Goal: Use online tool/utility: Use online tool/utility

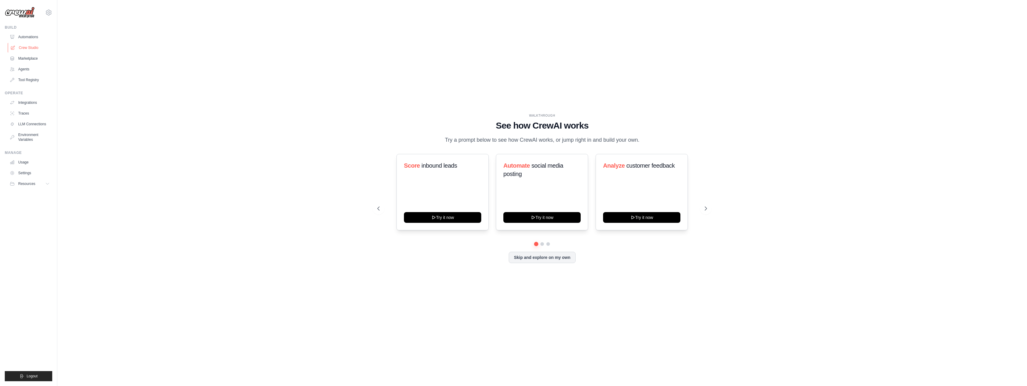
click at [21, 46] on link "Crew Studio" at bounding box center [30, 48] width 45 height 10
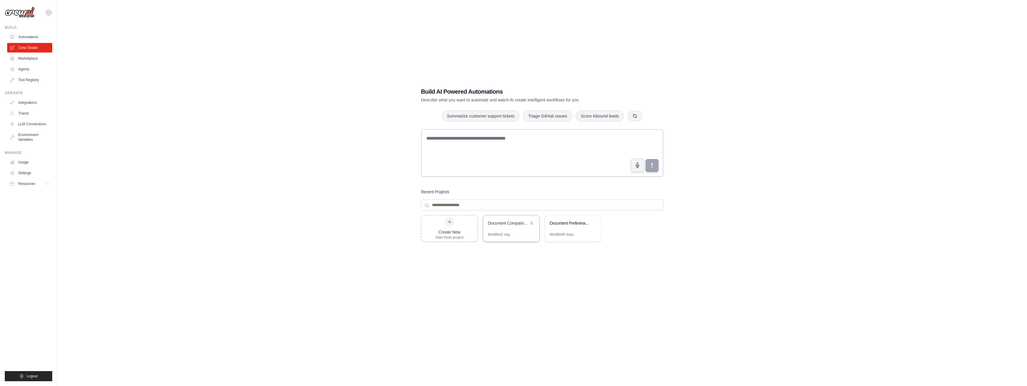
click at [503, 222] on div "Document Comparison & Contradiction Analysis" at bounding box center [508, 223] width 41 height 6
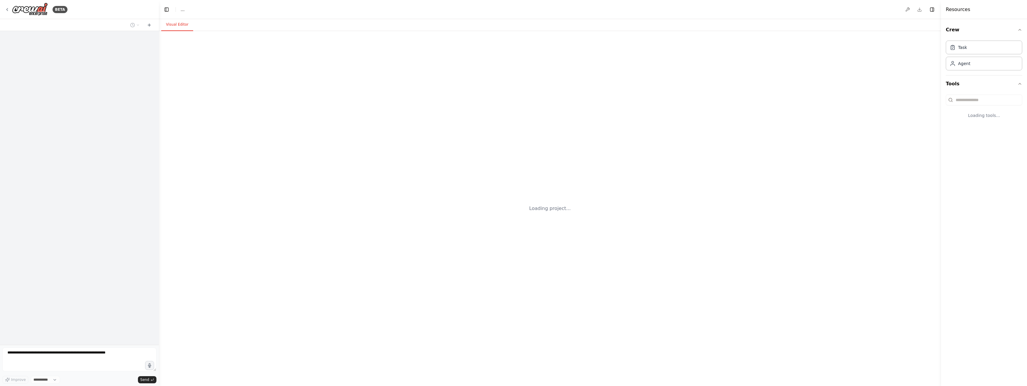
select select "****"
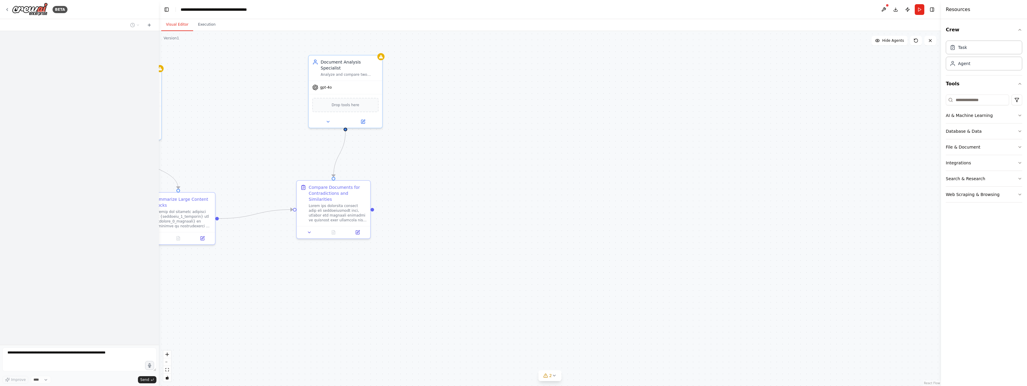
click at [67, 352] on textarea at bounding box center [79, 360] width 154 height 24
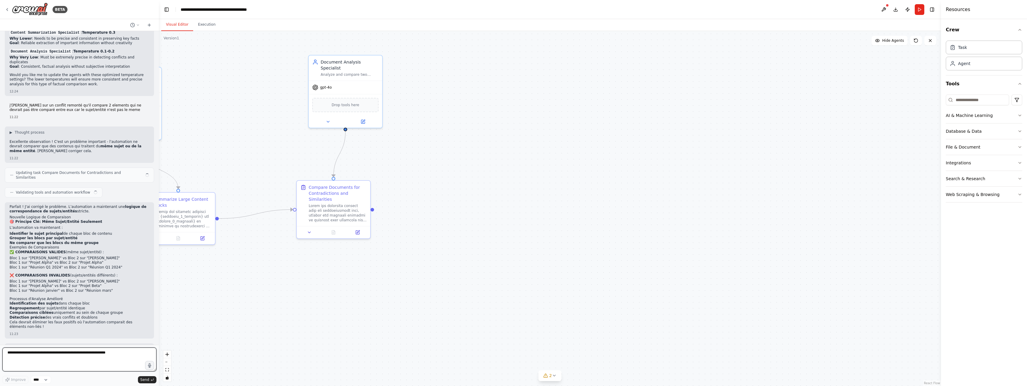
click at [63, 354] on textarea at bounding box center [79, 360] width 154 height 24
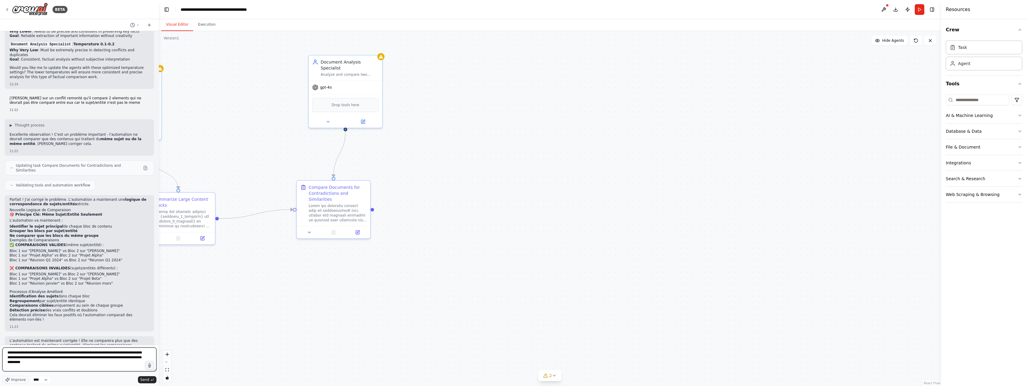
click at [73, 363] on textarea "**********" at bounding box center [79, 360] width 154 height 24
type textarea "**********"
click at [139, 382] on button "Send" at bounding box center [147, 380] width 19 height 7
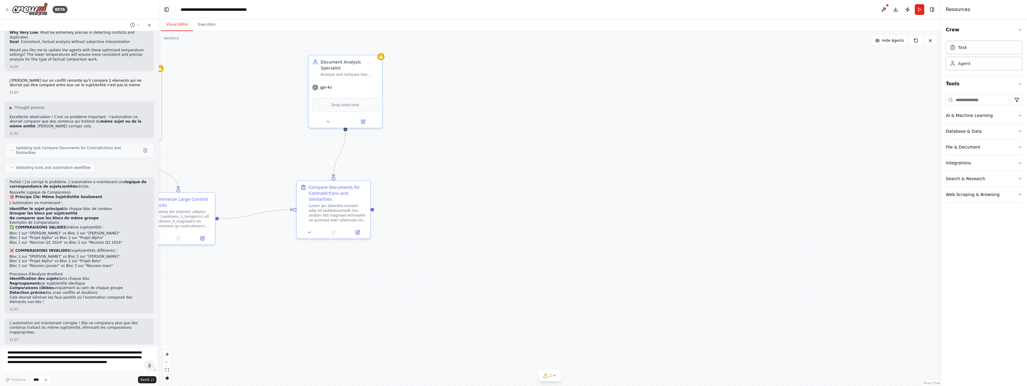
scroll to position [2021, 0]
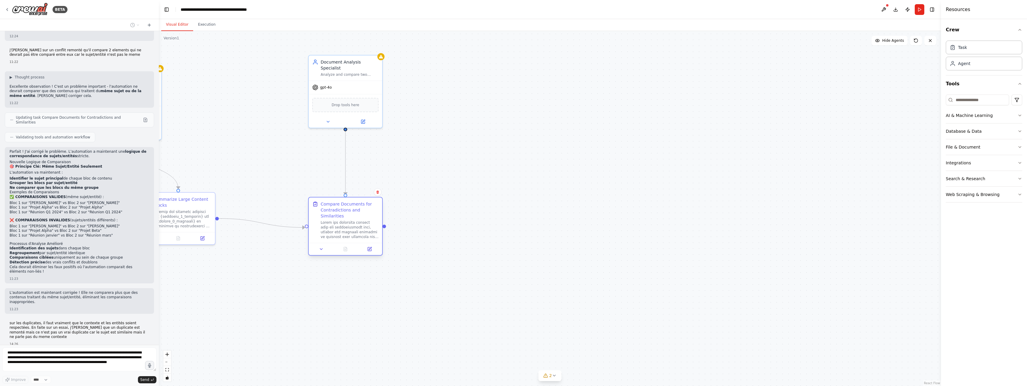
drag, startPoint x: 354, startPoint y: 197, endPoint x: 363, endPoint y: 214, distance: 19.8
click at [365, 214] on div "Compare Documents for Contradictions and Similarities" at bounding box center [350, 210] width 58 height 18
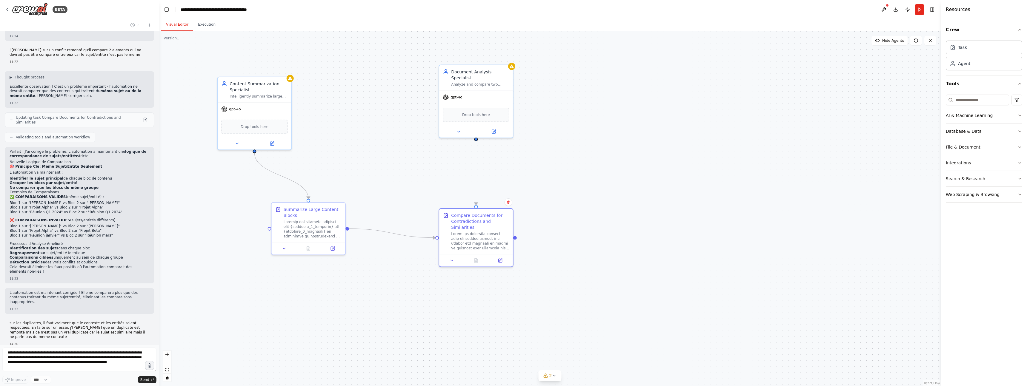
drag, startPoint x: 246, startPoint y: 173, endPoint x: 369, endPoint y: 190, distance: 124.0
click at [377, 183] on div ".deletable-edge-delete-btn { width: 20px; height: 20px; border: 0px solid #ffff…" at bounding box center [550, 208] width 782 height 355
drag, startPoint x: 325, startPoint y: 220, endPoint x: 276, endPoint y: 233, distance: 50.9
click at [276, 233] on div "Summarize Large Content Blocks" at bounding box center [259, 229] width 58 height 12
drag, startPoint x: 489, startPoint y: 229, endPoint x: 487, endPoint y: 239, distance: 9.7
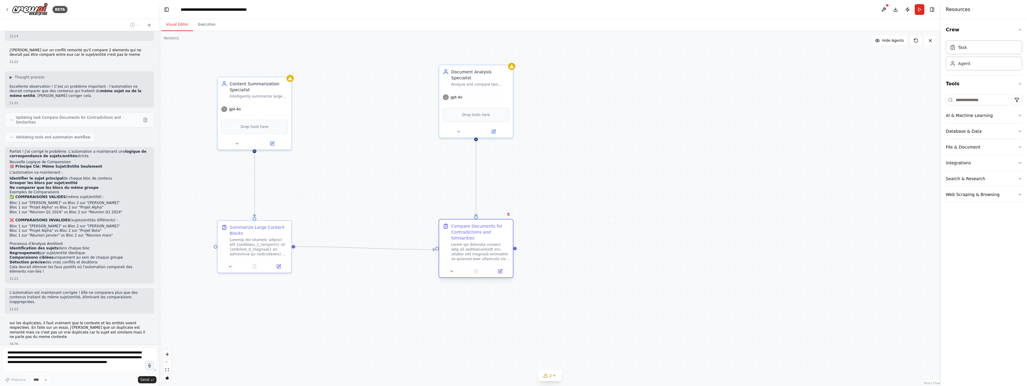
click at [487, 239] on div "Compare Documents for Contradictions and Similarities" at bounding box center [480, 242] width 58 height 38
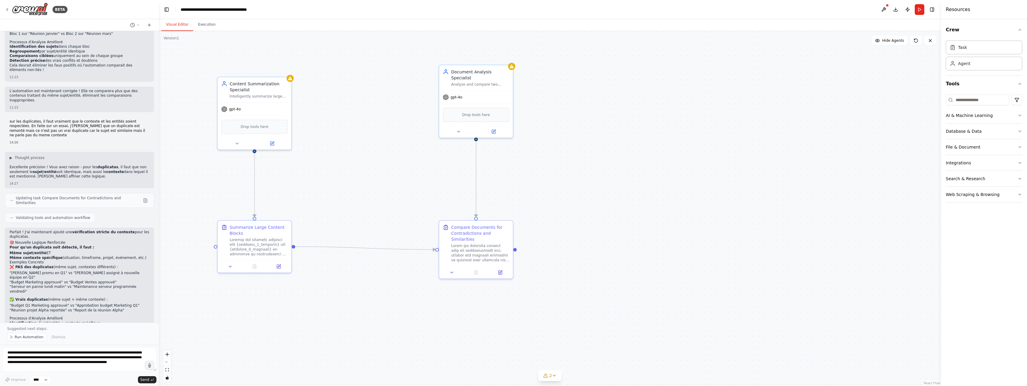
scroll to position [2228, 0]
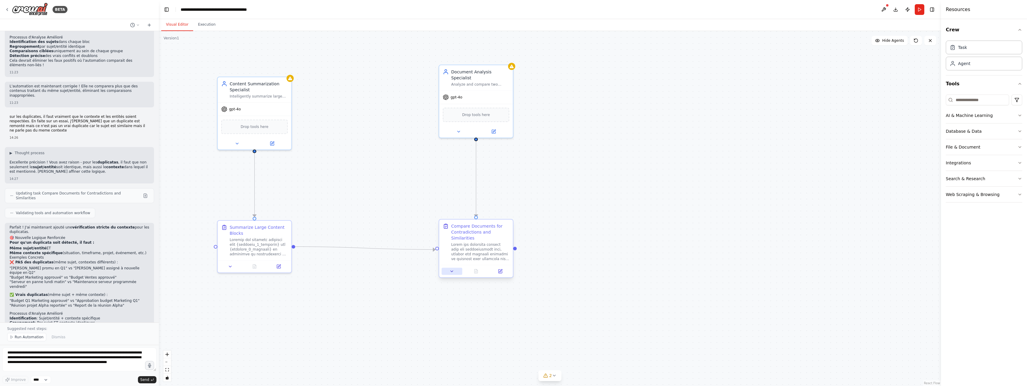
click at [453, 273] on icon at bounding box center [452, 271] width 5 height 5
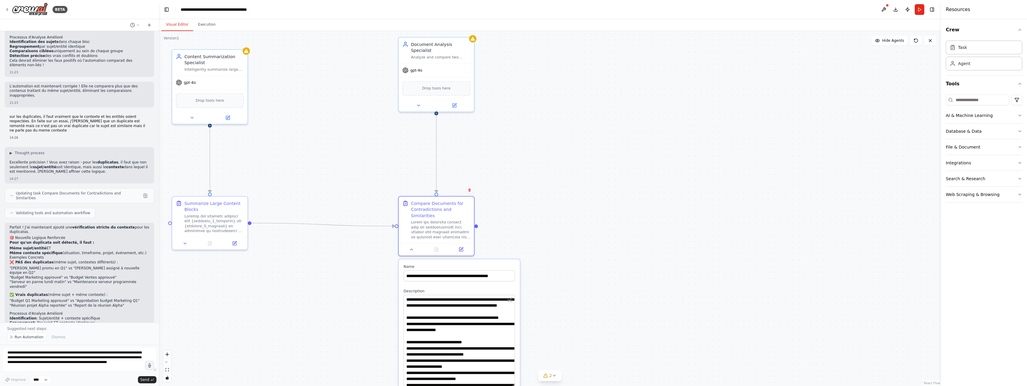
drag, startPoint x: 513, startPoint y: 316, endPoint x: 515, endPoint y: 371, distance: 55.6
click at [514, 386] on textarea at bounding box center [459, 341] width 111 height 92
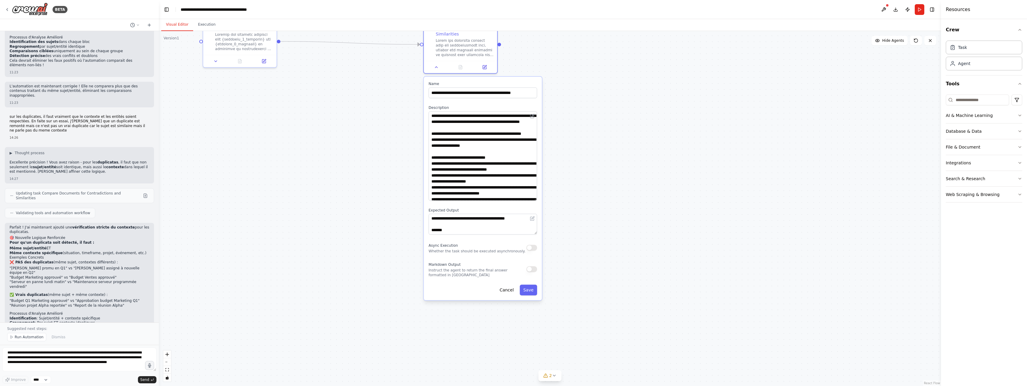
drag, startPoint x: 544, startPoint y: 305, endPoint x: 565, endPoint y: 122, distance: 184.0
click at [565, 122] on div ".deletable-edge-delete-btn { width: 20px; height: 20px; border: 0px solid #ffff…" at bounding box center [550, 208] width 782 height 355
click at [477, 155] on textarea at bounding box center [482, 156] width 109 height 90
click at [337, 166] on div ".deletable-edge-delete-btn { width: 20px; height: 20px; border: 0px solid #ffff…" at bounding box center [550, 208] width 782 height 355
click at [507, 293] on button "Cancel" at bounding box center [507, 291] width 22 height 11
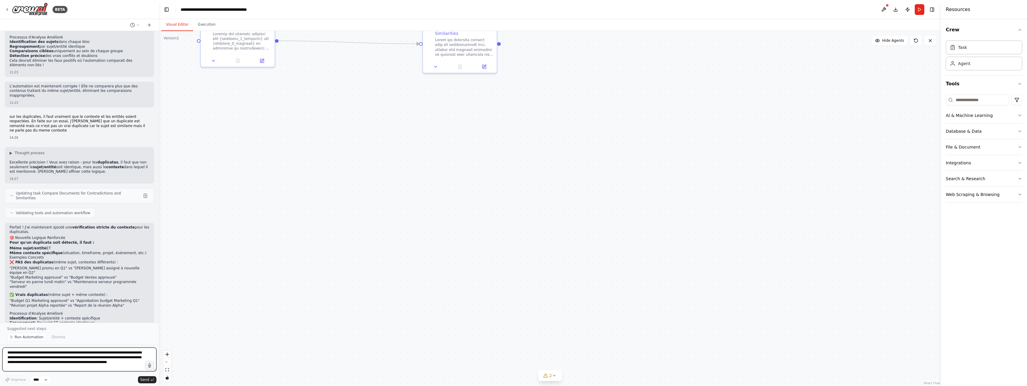
click at [56, 356] on textarea "**********" at bounding box center [79, 360] width 154 height 24
click at [56, 354] on textarea "**********" at bounding box center [79, 360] width 154 height 24
type textarea "**********"
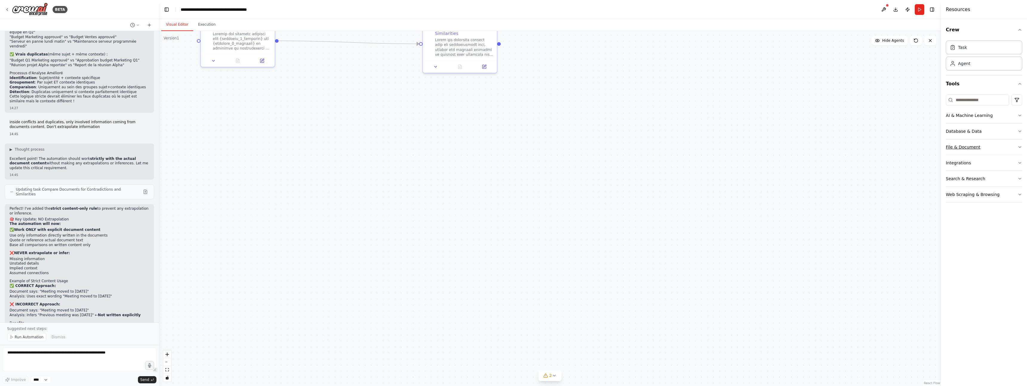
scroll to position [2475, 0]
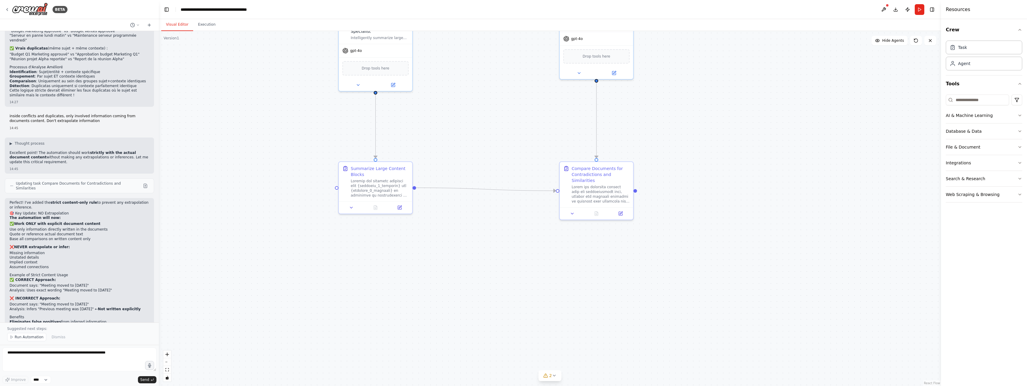
drag, startPoint x: 314, startPoint y: 105, endPoint x: 452, endPoint y: 257, distance: 204.4
click at [451, 257] on div ".deletable-edge-delete-btn { width: 20px; height: 20px; border: 0px solid #ffff…" at bounding box center [550, 208] width 782 height 355
drag, startPoint x: 610, startPoint y: 188, endPoint x: 609, endPoint y: 185, distance: 3.0
click at [610, 185] on div "Compare Documents for Contradictions and Similarities" at bounding box center [601, 189] width 58 height 38
drag, startPoint x: 612, startPoint y: 182, endPoint x: 611, endPoint y: 187, distance: 4.5
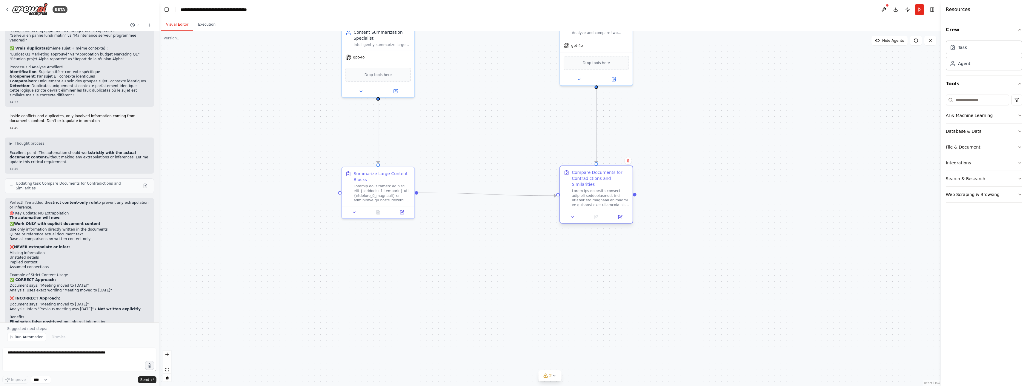
click at [611, 187] on div "Compare Documents for Contradictions and Similarities" at bounding box center [600, 189] width 57 height 38
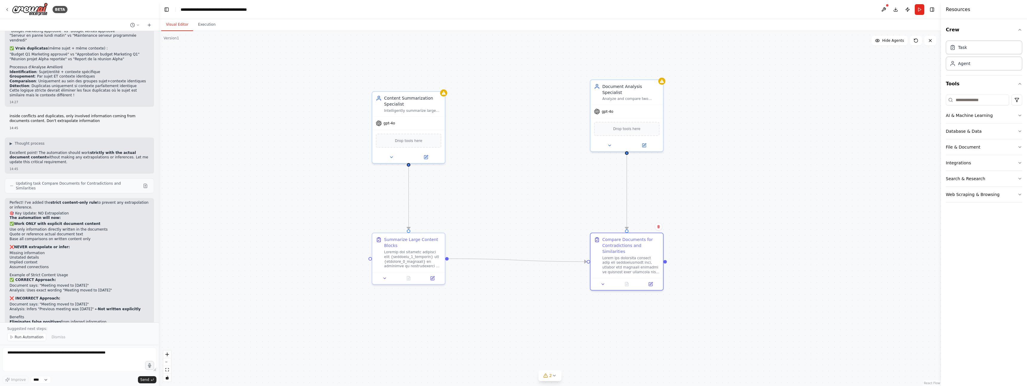
drag, startPoint x: 467, startPoint y: 133, endPoint x: 495, endPoint y: 198, distance: 70.7
click at [498, 199] on div ".deletable-edge-delete-btn { width: 20px; height: 20px; border: 0px solid #ffff…" at bounding box center [550, 208] width 782 height 355
click at [615, 256] on div at bounding box center [630, 263] width 57 height 19
click at [605, 283] on button at bounding box center [603, 283] width 20 height 7
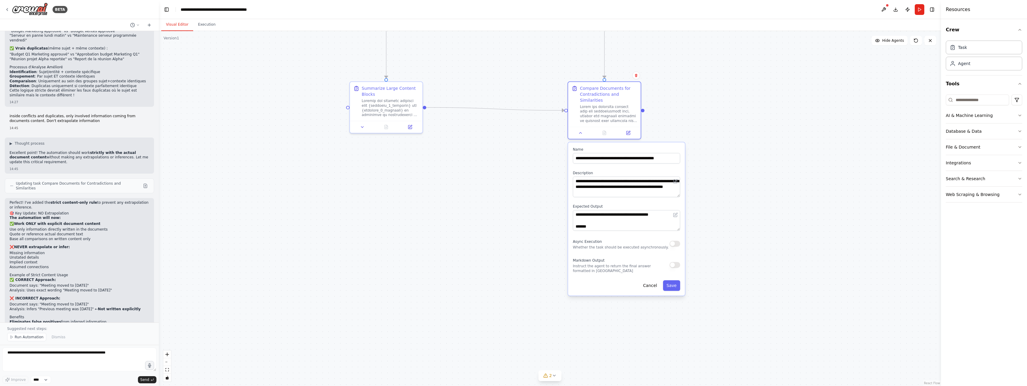
drag, startPoint x: 745, startPoint y: 303, endPoint x: 713, endPoint y: 194, distance: 112.9
click at [719, 148] on div ".deletable-edge-delete-btn { width: 20px; height: 20px; border: 0px solid #ffff…" at bounding box center [550, 208] width 782 height 355
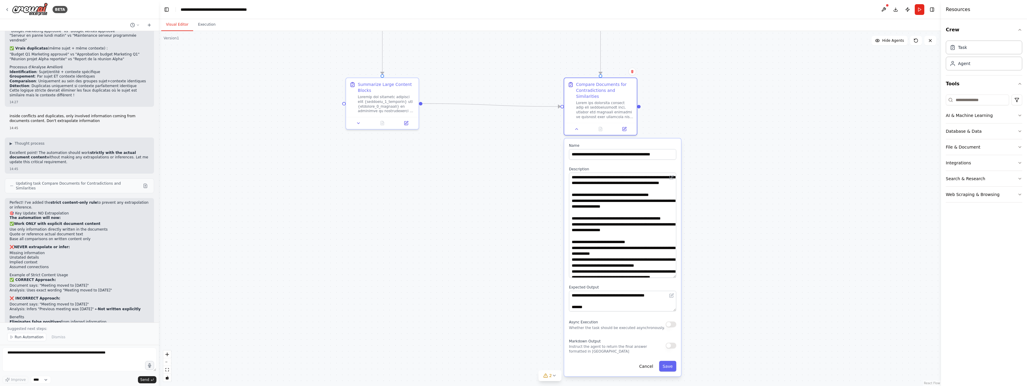
drag, startPoint x: 674, startPoint y: 191, endPoint x: 673, endPoint y: 276, distance: 84.5
click at [673, 276] on textarea at bounding box center [622, 225] width 107 height 105
click at [601, 214] on textarea at bounding box center [622, 225] width 107 height 105
click at [596, 215] on textarea at bounding box center [622, 225] width 107 height 105
click at [790, 237] on div ".deletable-edge-delete-btn { width: 20px; height: 20px; border: 0px solid #ffff…" at bounding box center [550, 208] width 782 height 355
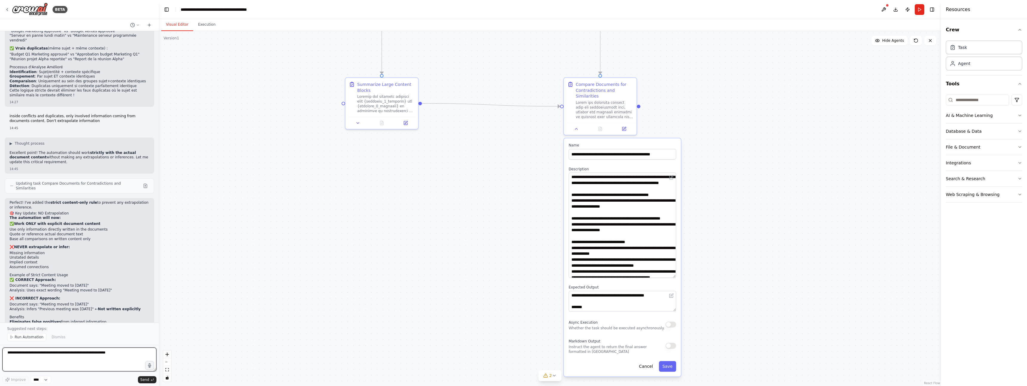
click at [85, 358] on textarea at bounding box center [79, 360] width 154 height 24
type textarea "**********"
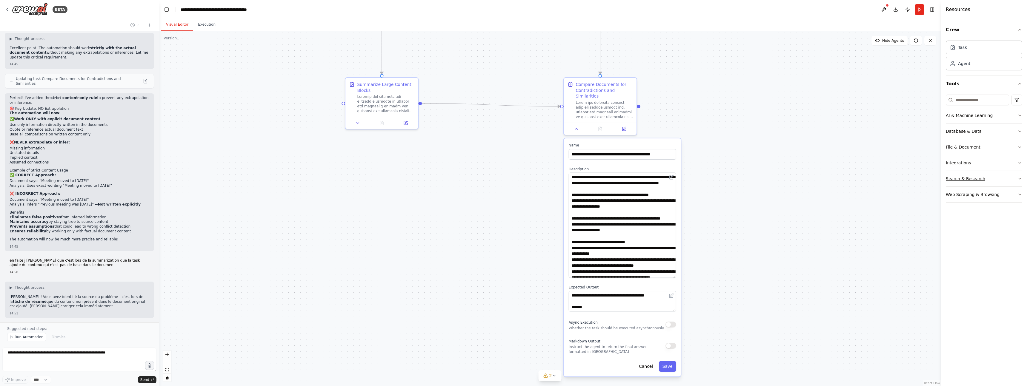
scroll to position [2604, 0]
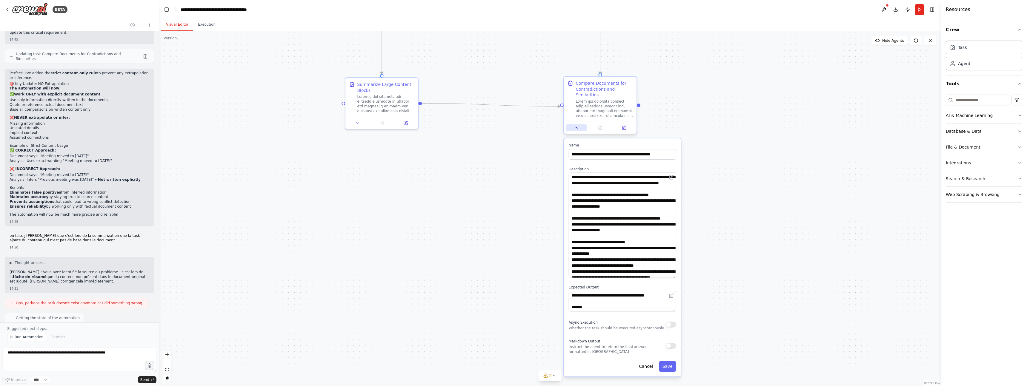
click at [576, 130] on icon at bounding box center [576, 127] width 5 height 5
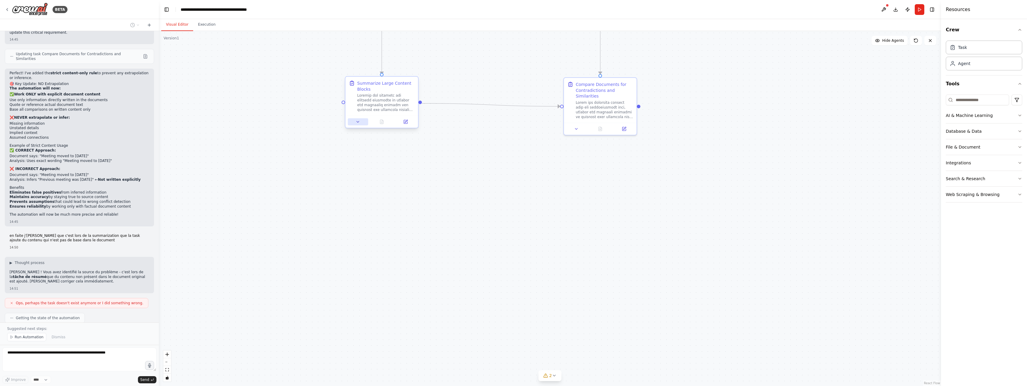
click at [357, 124] on icon at bounding box center [358, 121] width 5 height 5
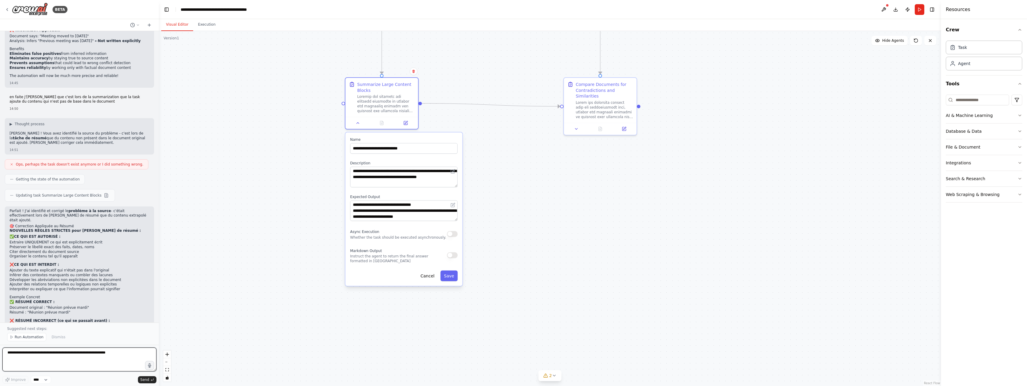
scroll to position [2748, 0]
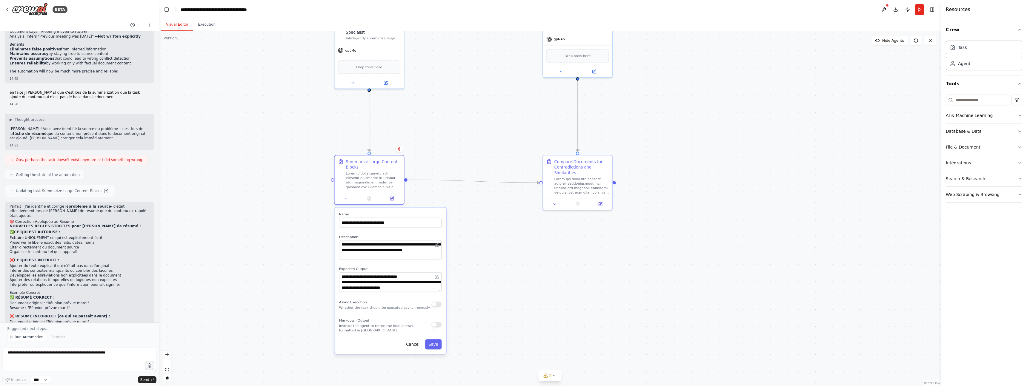
drag, startPoint x: 259, startPoint y: 104, endPoint x: 252, endPoint y: 180, distance: 75.8
click at [252, 180] on div ".deletable-edge-delete-btn { width: 20px; height: 20px; border: 0px solid #ffff…" at bounding box center [550, 208] width 782 height 355
